Goal: Check status: Check status

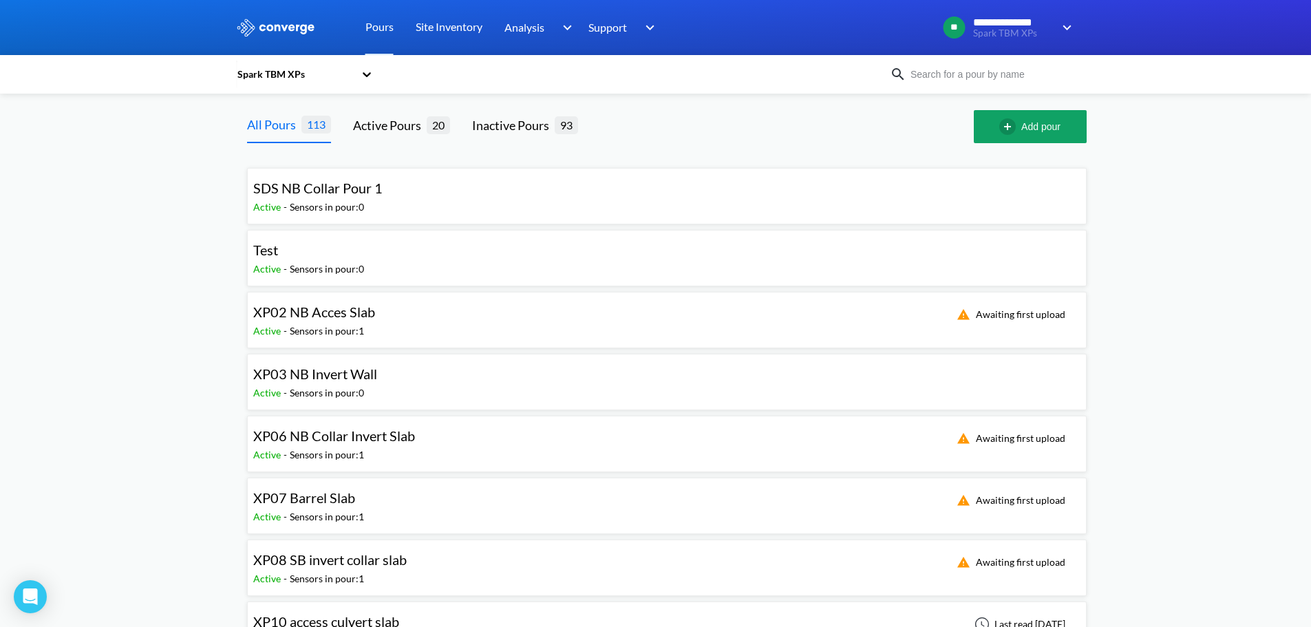
click at [352, 323] on div "Sensors in pour: 1" at bounding box center [327, 330] width 74 height 15
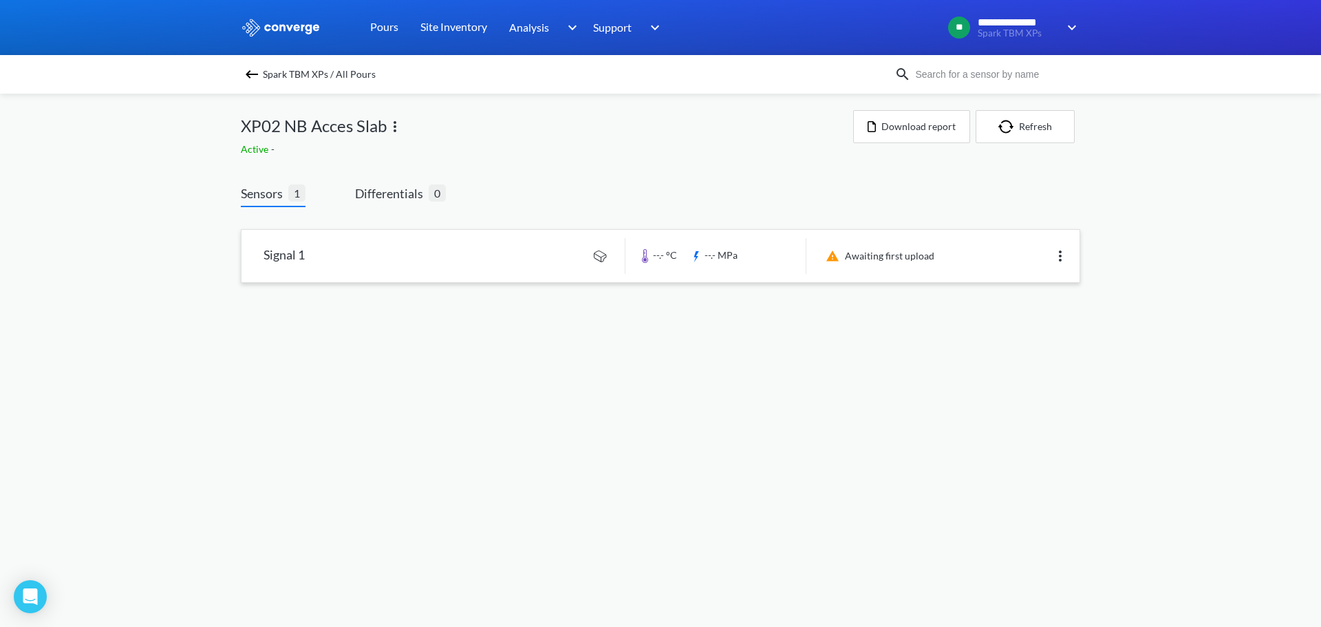
click at [907, 268] on link at bounding box center [660, 256] width 838 height 52
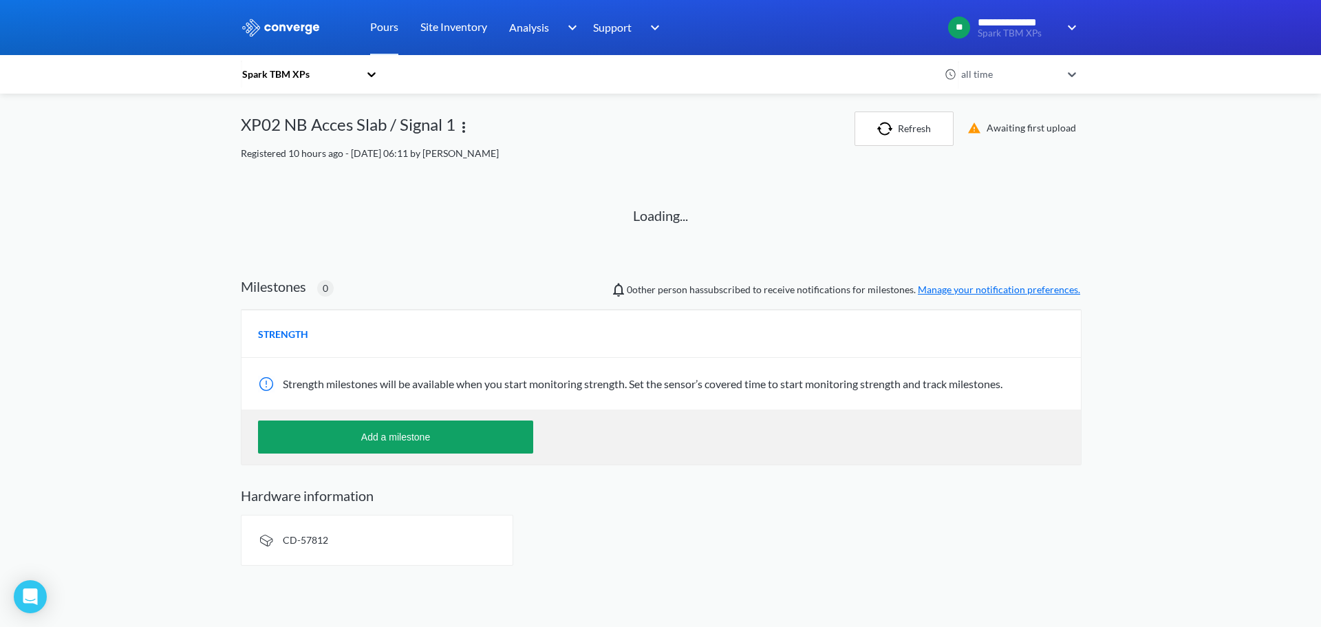
click at [1002, 119] on div "Awaiting first upload" at bounding box center [1019, 128] width 121 height 34
click at [990, 131] on div "Awaiting first upload" at bounding box center [1019, 128] width 121 height 17
click at [1015, 76] on div "all time" at bounding box center [1009, 74] width 103 height 15
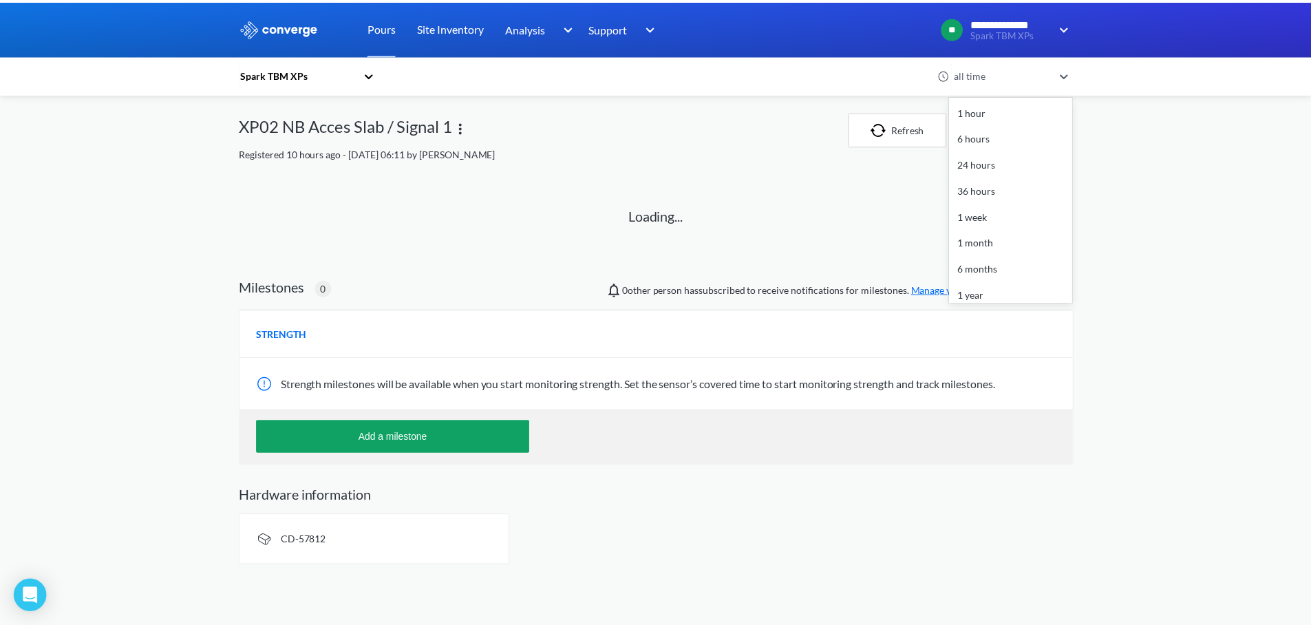
scroll to position [61, 0]
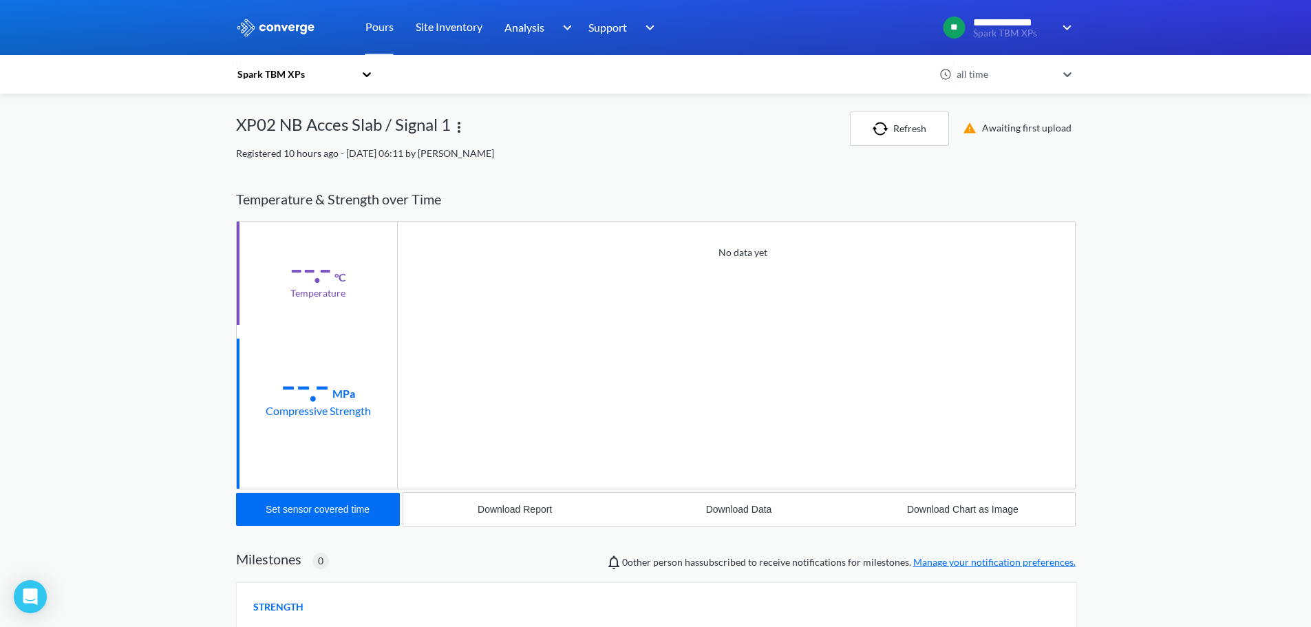
click at [1165, 158] on div "**********" at bounding box center [655, 424] width 1311 height 849
click at [465, 127] on img at bounding box center [459, 127] width 17 height 17
click at [407, 135] on div "Edit" at bounding box center [423, 127] width 88 height 26
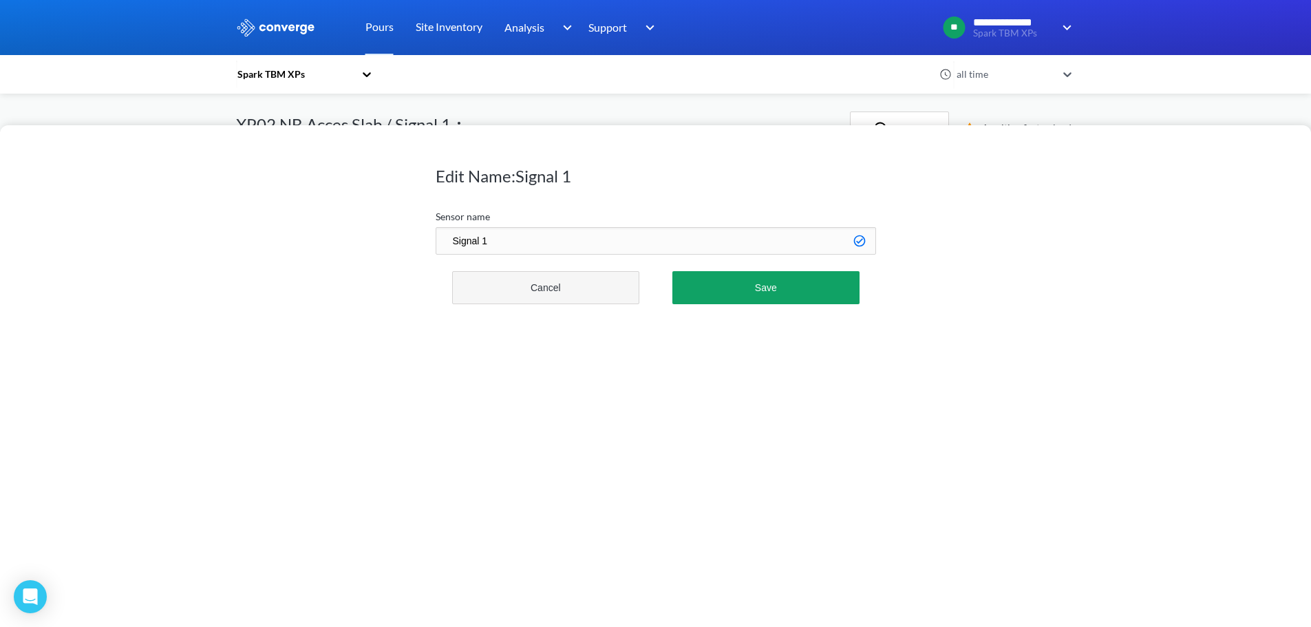
click at [568, 295] on button "Cancel" at bounding box center [546, 287] width 188 height 33
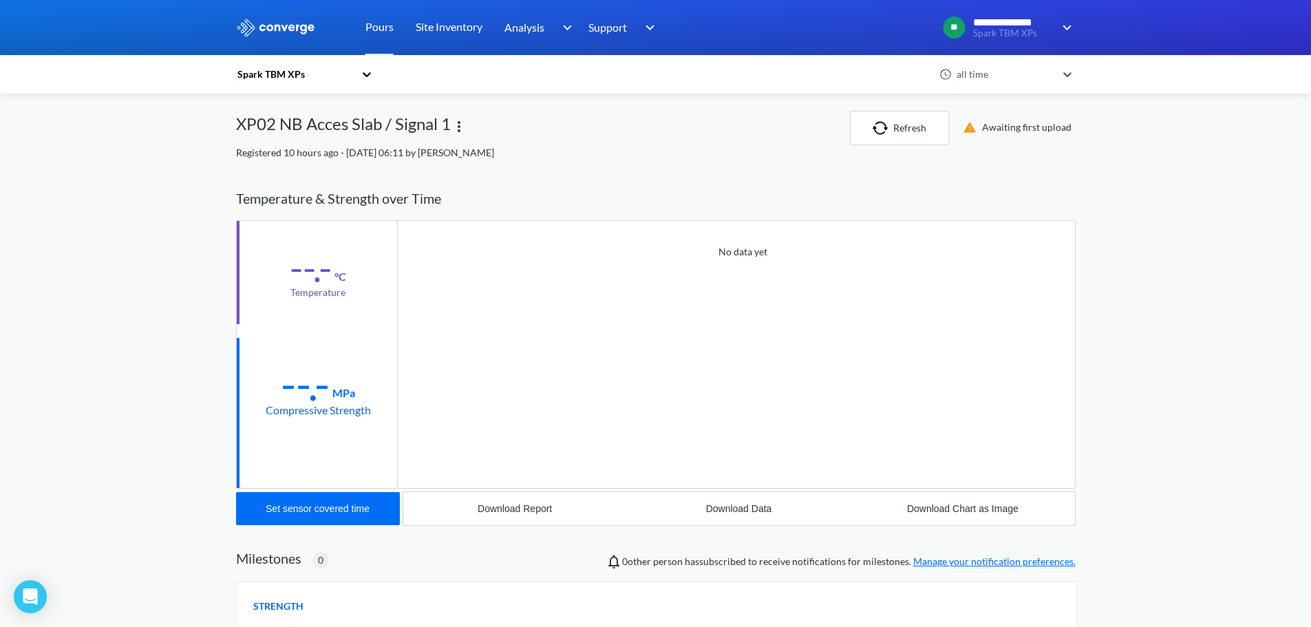
scroll to position [0, 0]
click at [310, 127] on div "XP02 NB Acces Slab / Signal 1" at bounding box center [343, 128] width 215 height 34
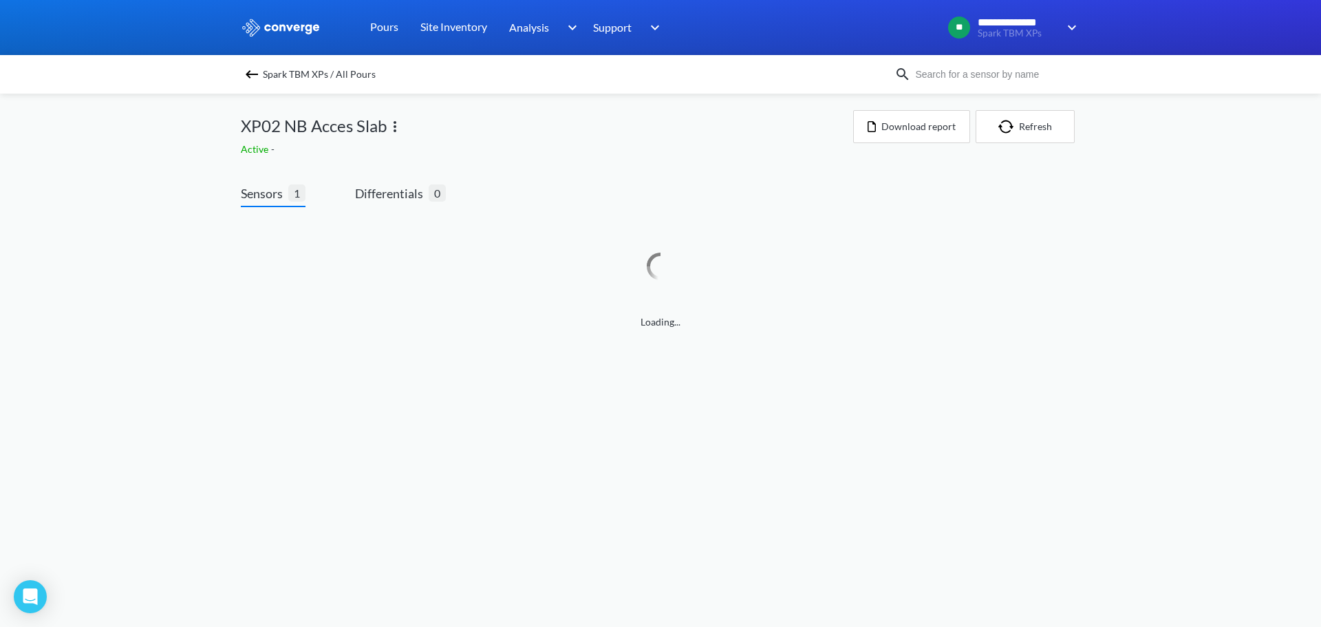
click at [249, 72] on img at bounding box center [252, 74] width 17 height 17
